Goal: Navigation & Orientation: Find specific page/section

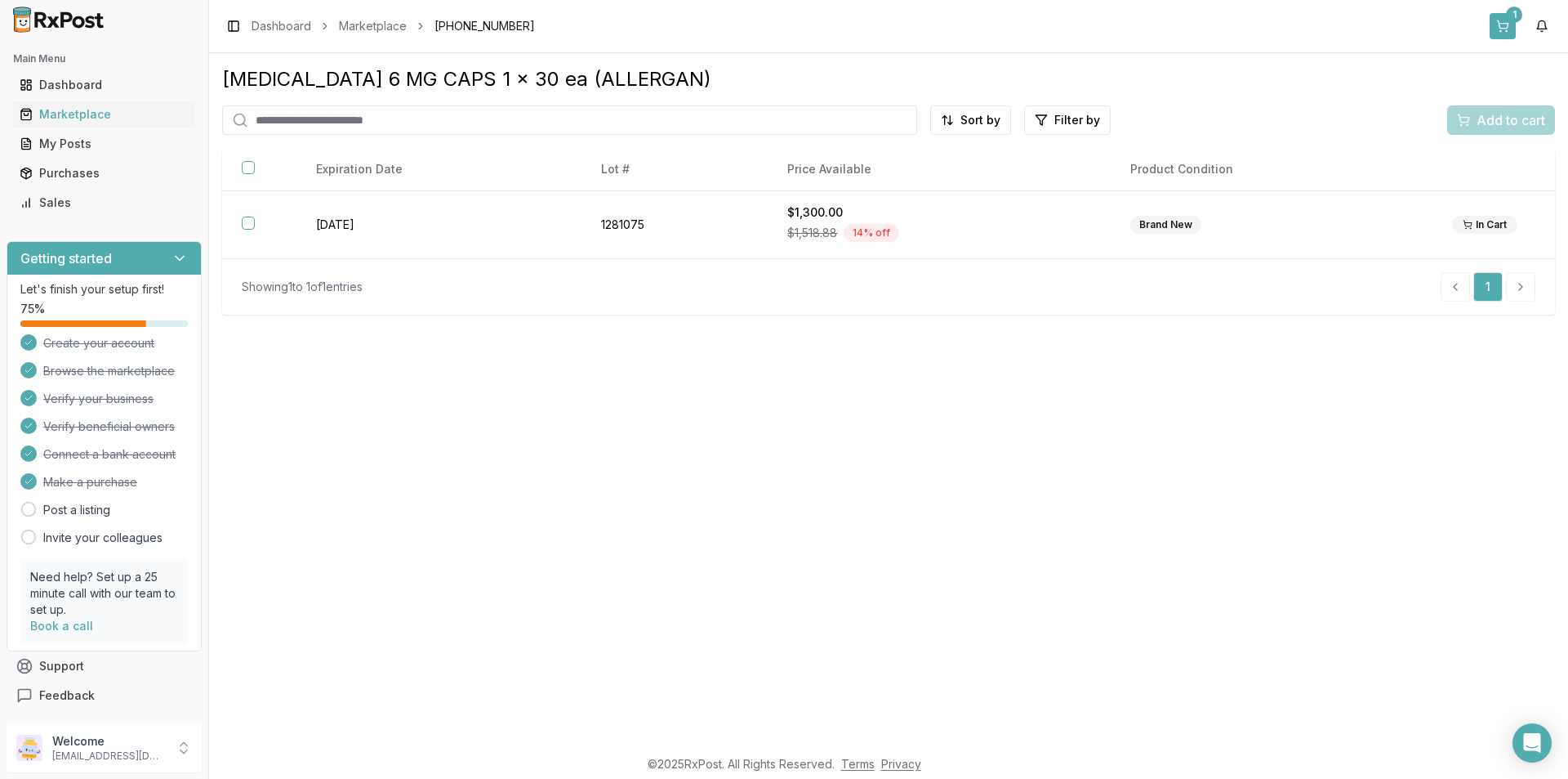
click at [1506, 16] on div "1" at bounding box center [1514, 14] width 16 height 16
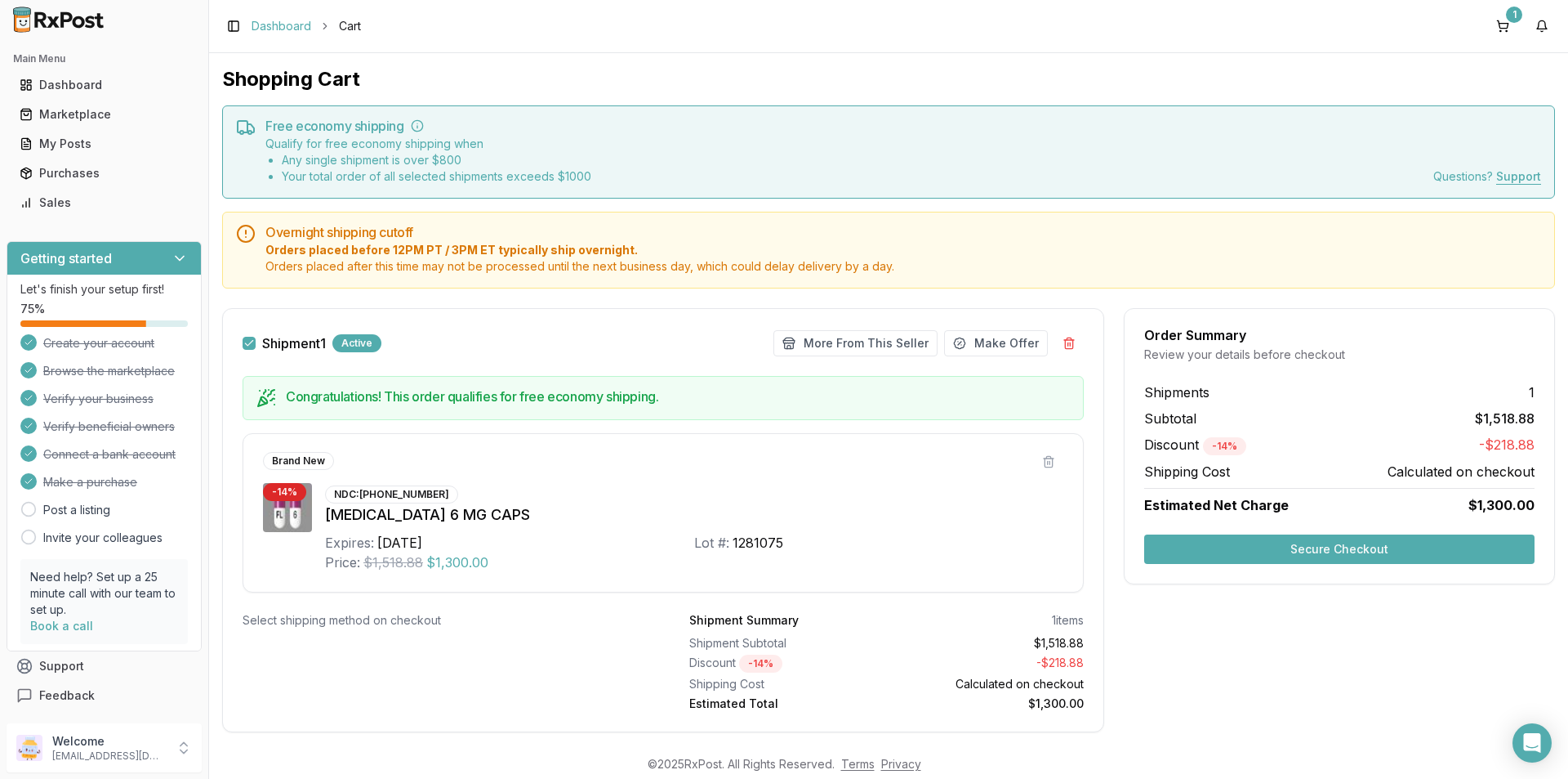
click at [292, 20] on link "Dashboard" at bounding box center [281, 26] width 59 height 16
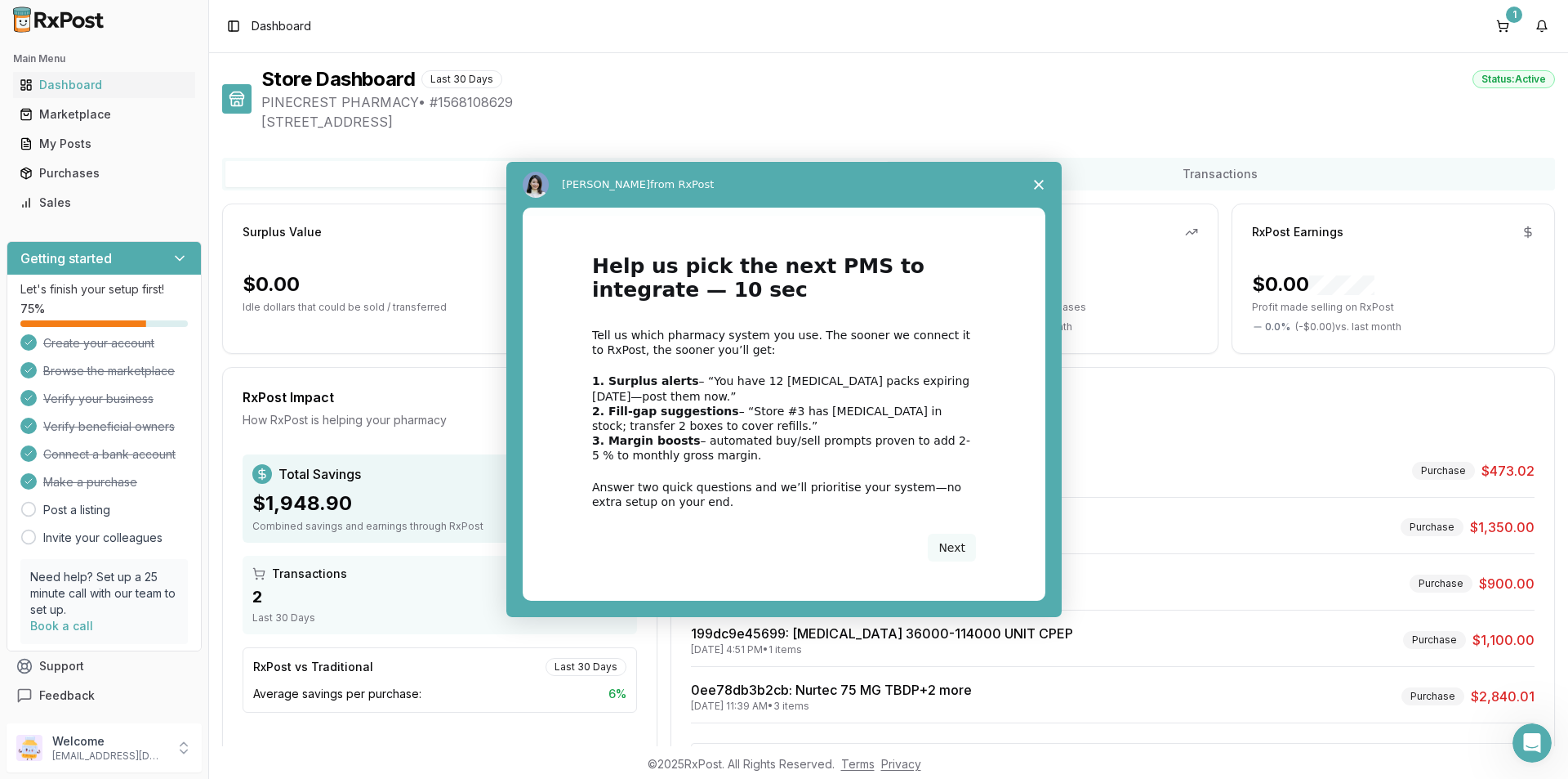
click at [76, 84] on div "Intercom messenger" at bounding box center [784, 389] width 1568 height 779
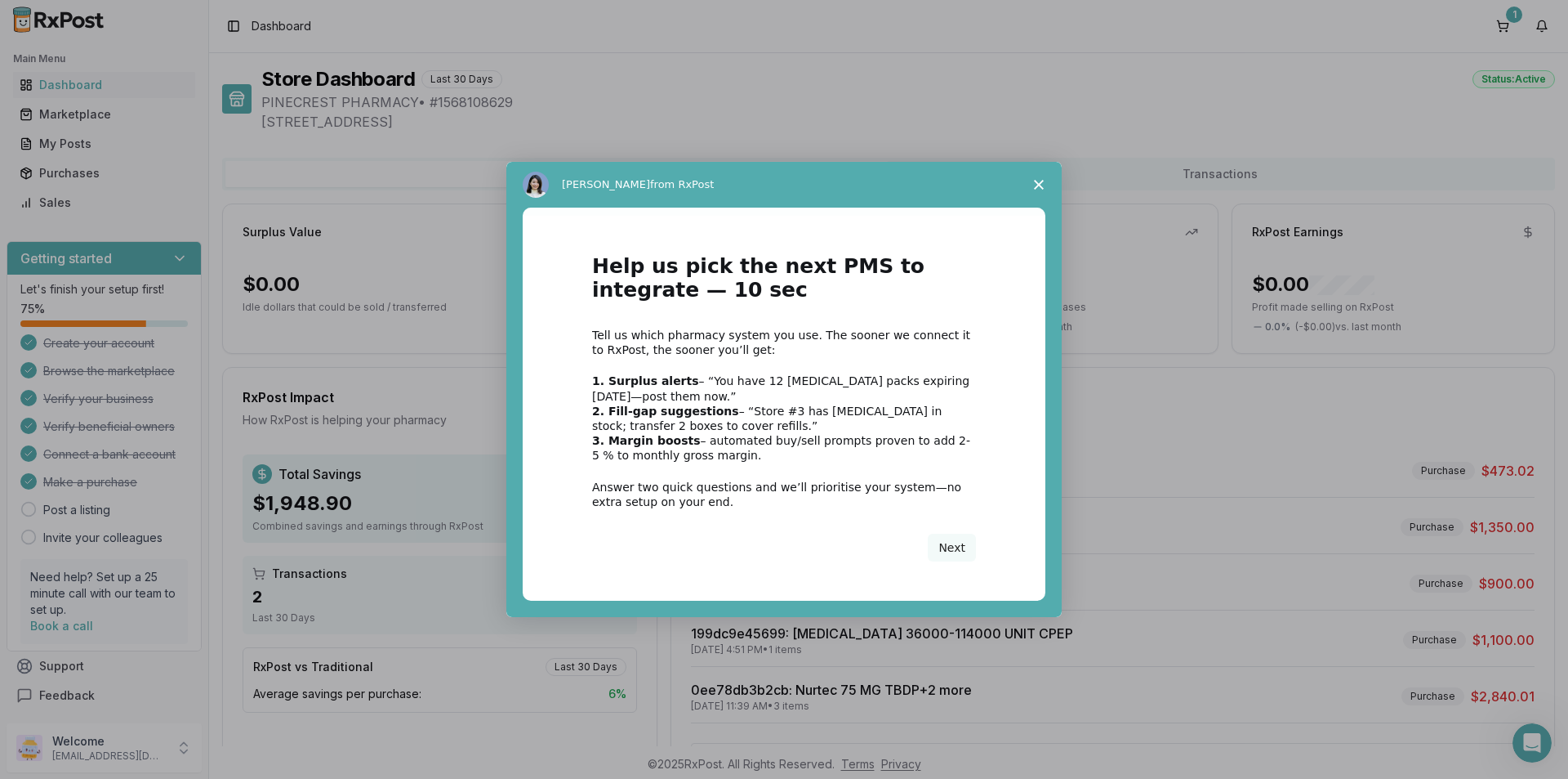
click at [1034, 186] on icon "Close survey" at bounding box center [1039, 184] width 10 height 10
